Goal: Find specific page/section: Find specific page/section

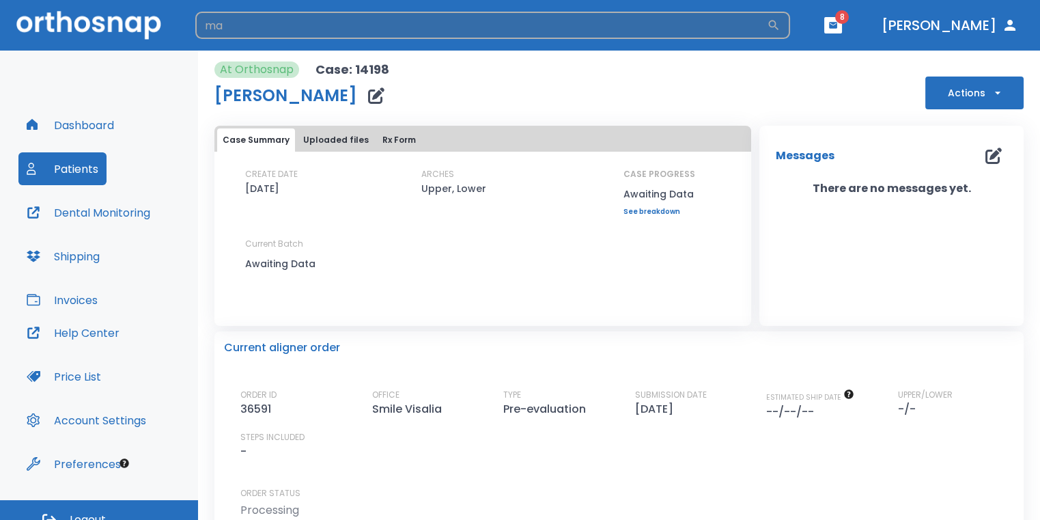
type input "m"
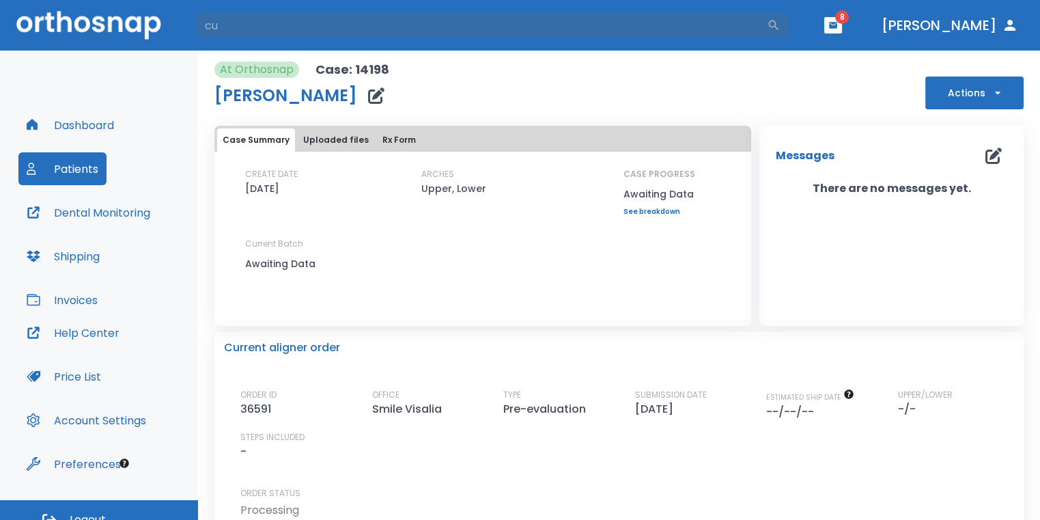
type input "c"
type input "[PERSON_NAME]"
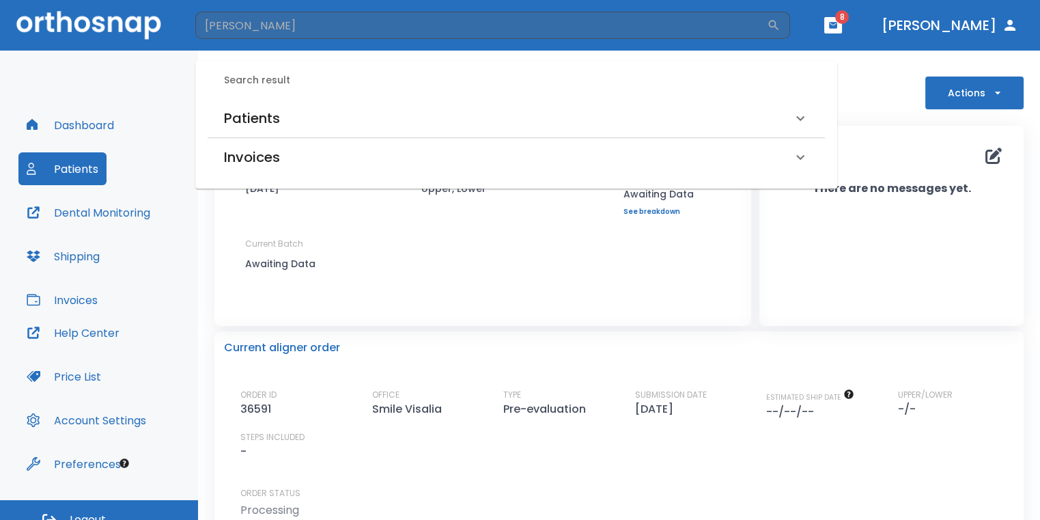
click at [392, 107] on div "Patients" at bounding box center [516, 118] width 617 height 38
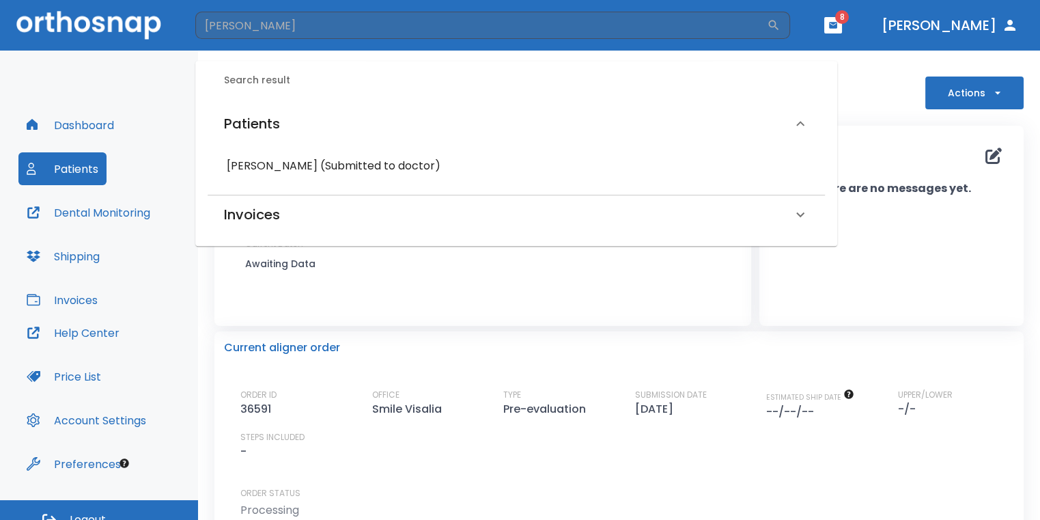
click at [331, 171] on h6 "[PERSON_NAME] (Submitted to doctor)" at bounding box center [516, 165] width 579 height 19
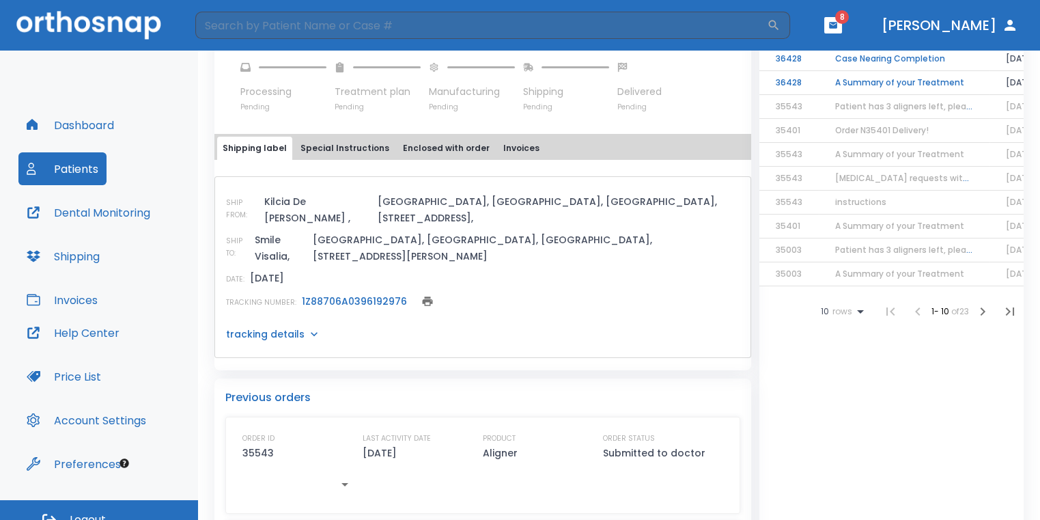
scroll to position [546, 0]
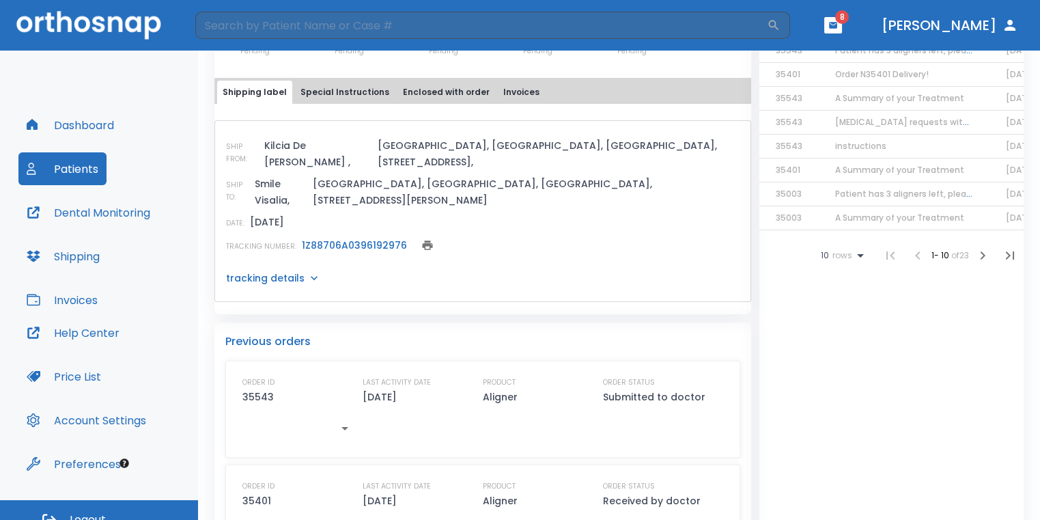
click at [360, 238] on link "1Z88706A0396192976" at bounding box center [354, 245] width 105 height 14
